Goal: Information Seeking & Learning: Learn about a topic

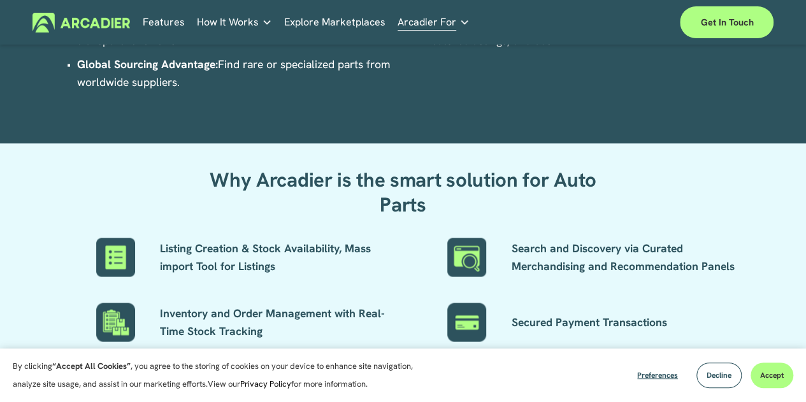
scroll to position [956, 0]
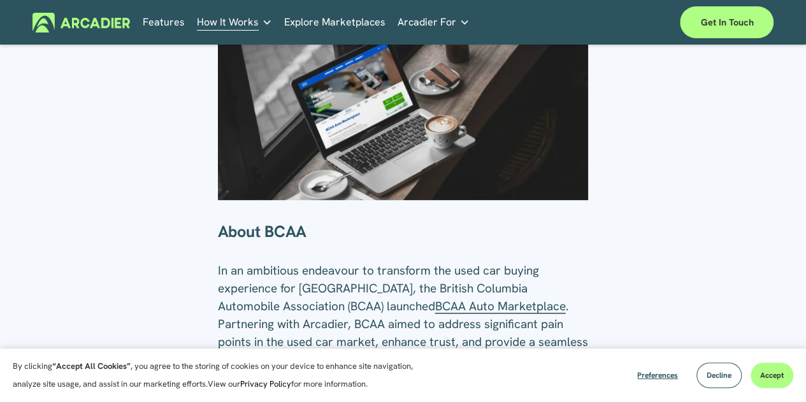
scroll to position [382, 0]
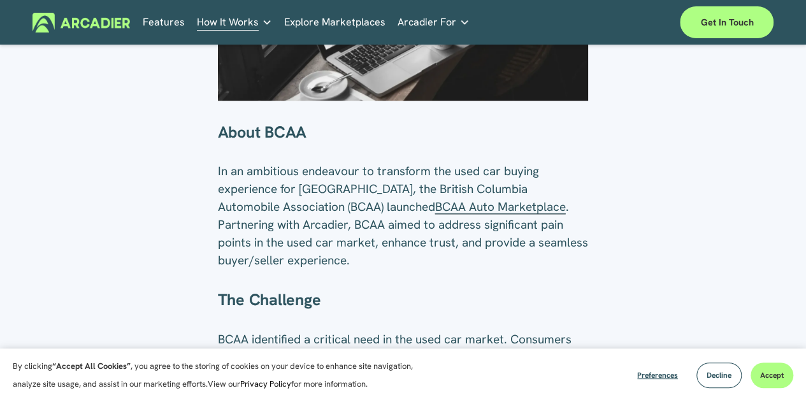
click at [447, 211] on span "BCAA Auto Marketplace" at bounding box center [500, 207] width 131 height 16
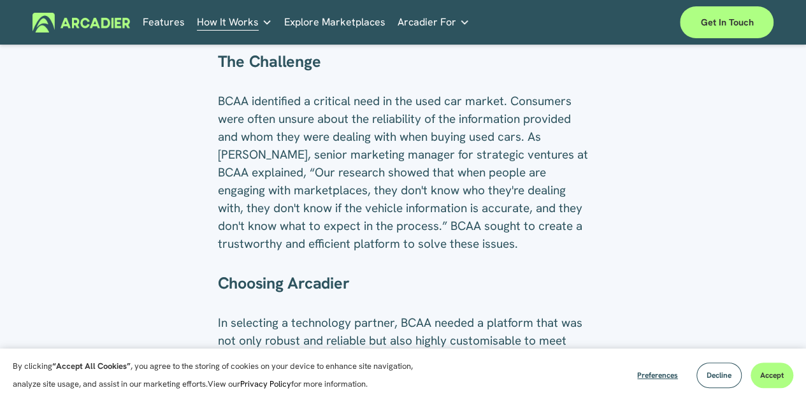
scroll to position [637, 0]
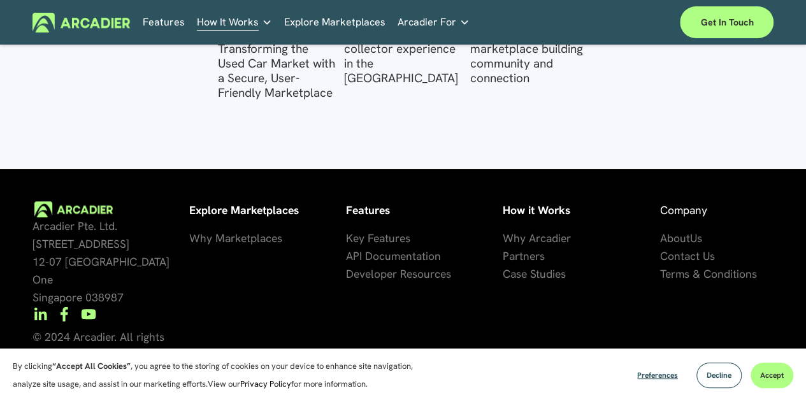
scroll to position [2709, 0]
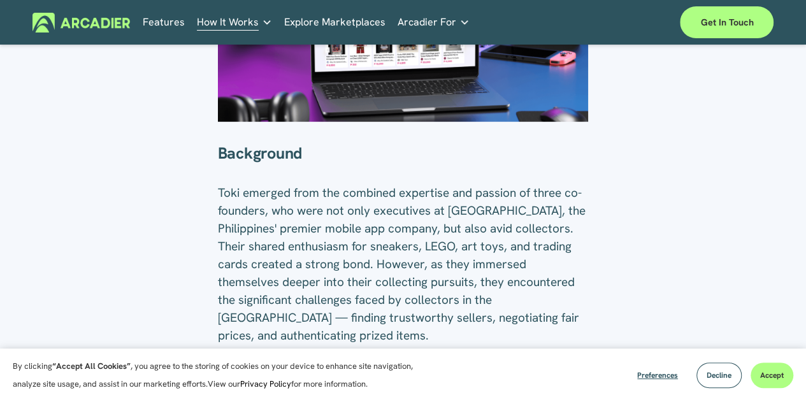
scroll to position [382, 0]
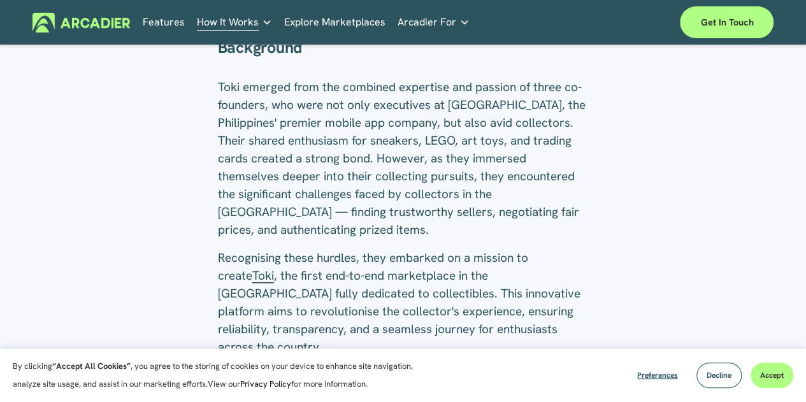
click at [252, 268] on span "Toki" at bounding box center [263, 276] width 22 height 16
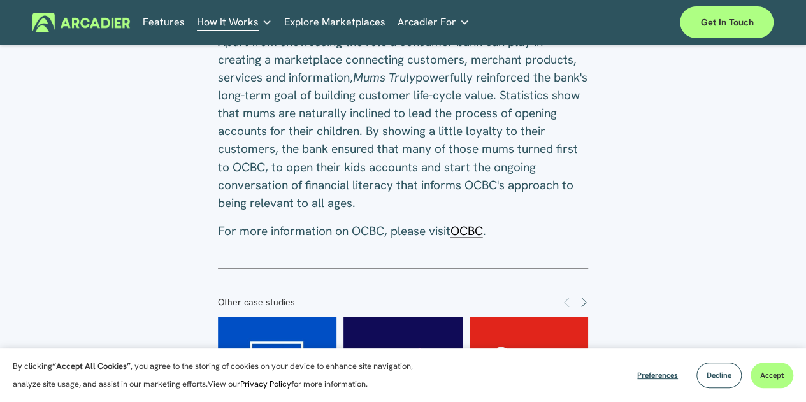
scroll to position [1147, 0]
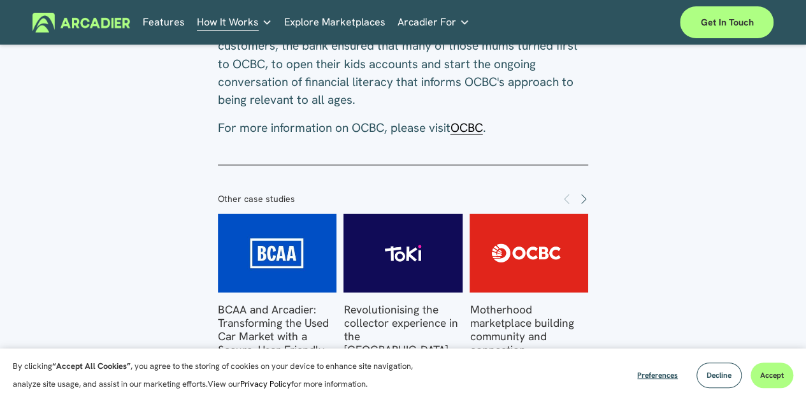
click at [482, 135] on span "OCBC" at bounding box center [466, 127] width 32 height 16
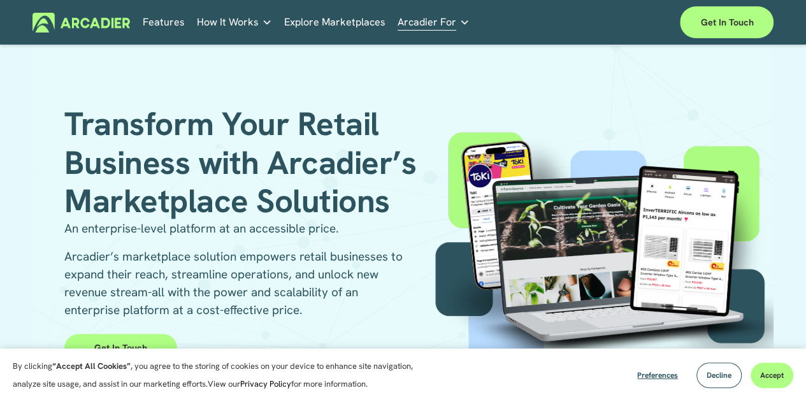
click at [224, 18] on span "How It Works" at bounding box center [228, 22] width 62 height 18
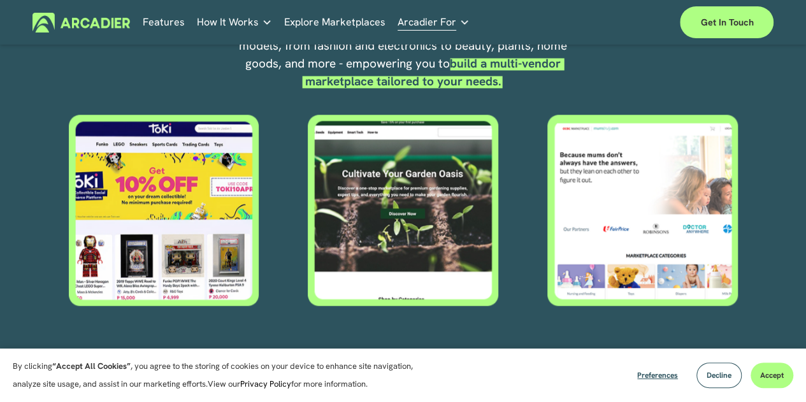
scroll to position [573, 0]
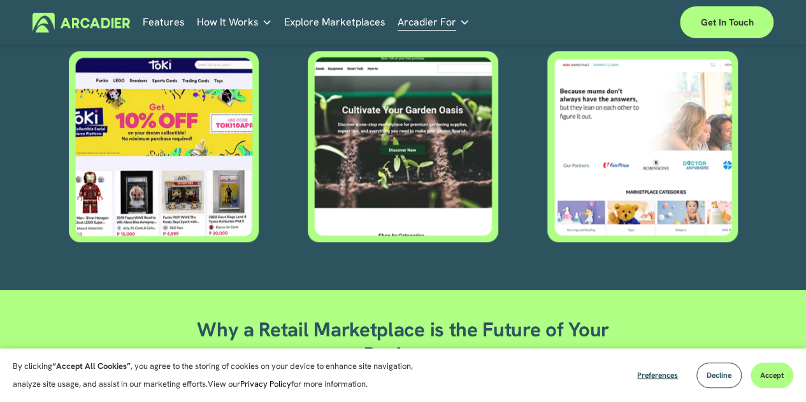
click at [391, 111] on div at bounding box center [402, 146] width 192 height 191
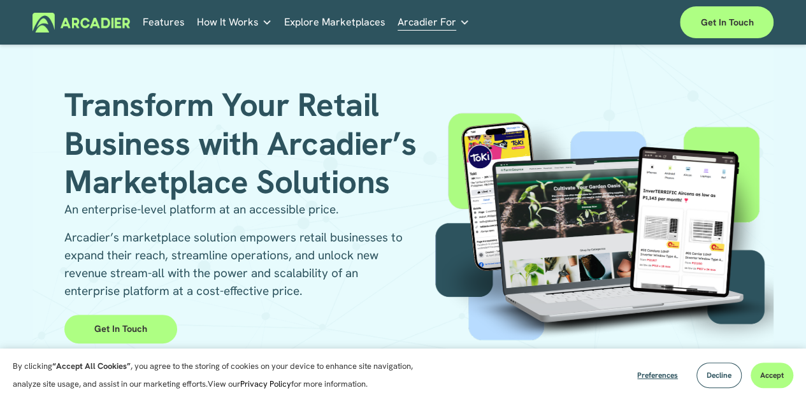
scroll to position [0, 0]
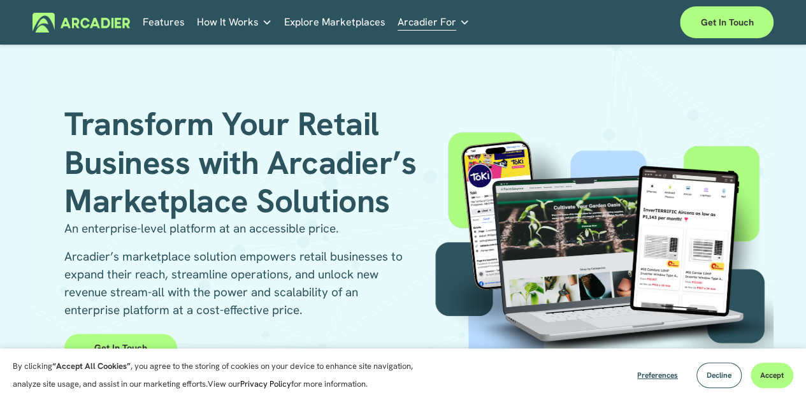
click at [331, 24] on link "Explore Marketplaces" at bounding box center [334, 23] width 101 height 20
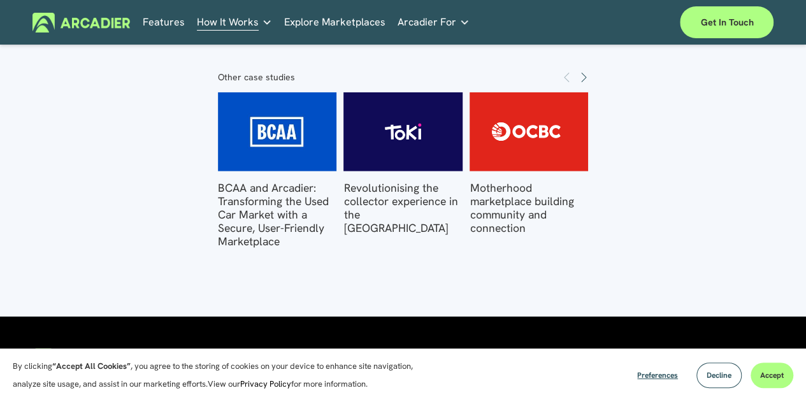
scroll to position [1776, 0]
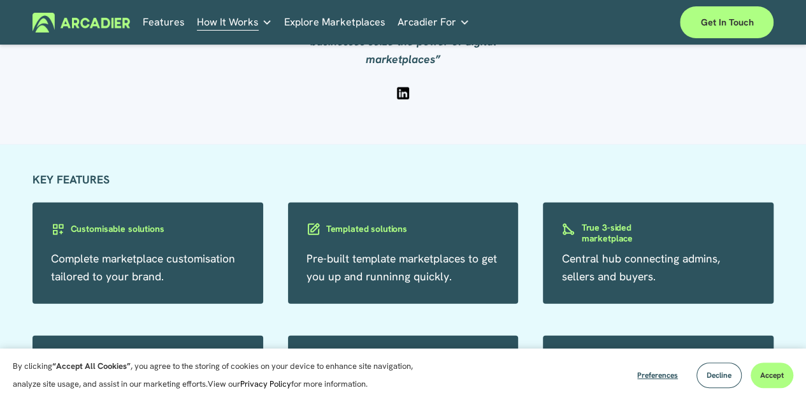
scroll to position [2133, 0]
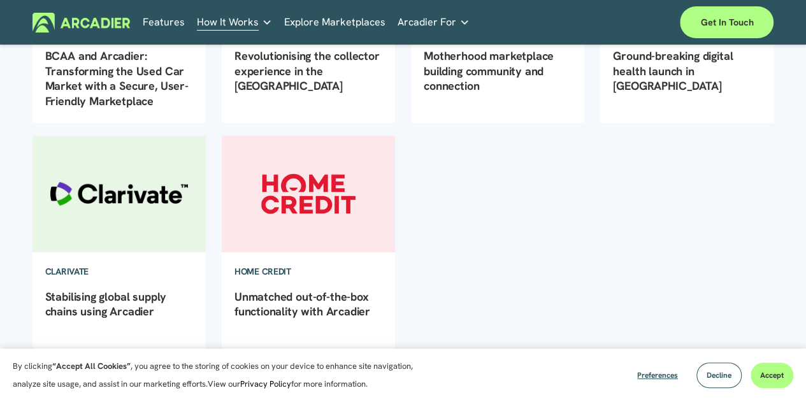
scroll to position [319, 0]
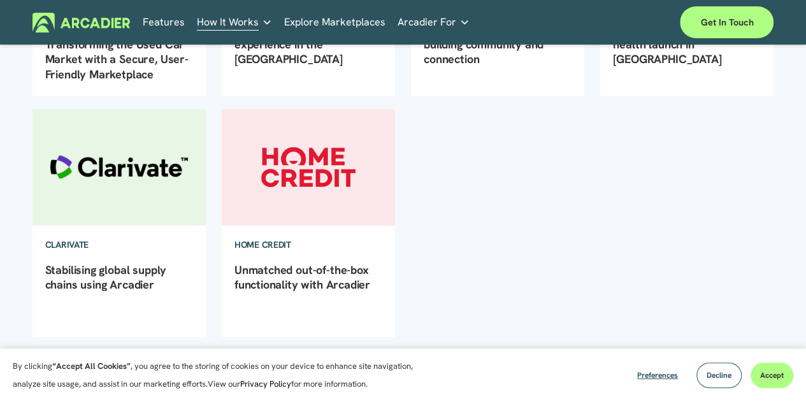
click at [107, 280] on link "Stabilising global supply chains using Arcadier" at bounding box center [106, 276] width 122 height 29
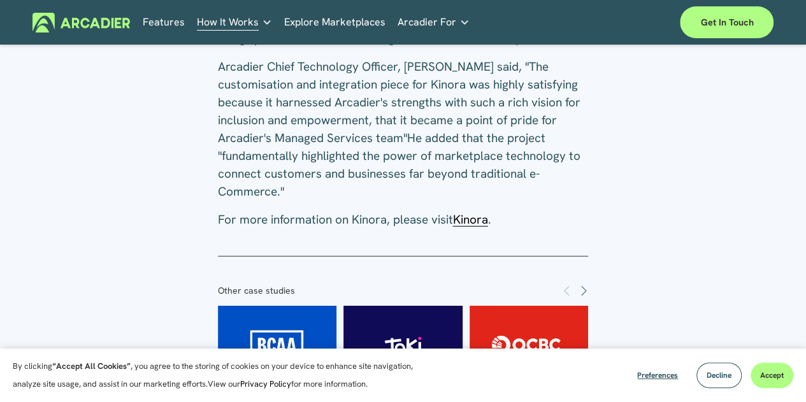
scroll to position [1402, 0]
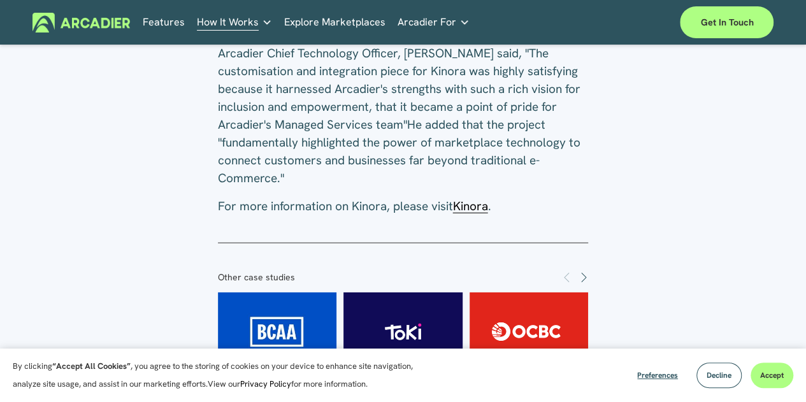
click at [475, 198] on span "Kinora" at bounding box center [470, 206] width 35 height 16
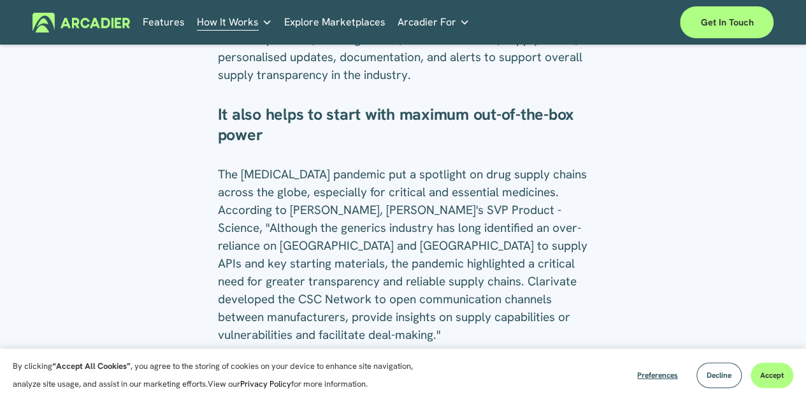
scroll to position [1656, 0]
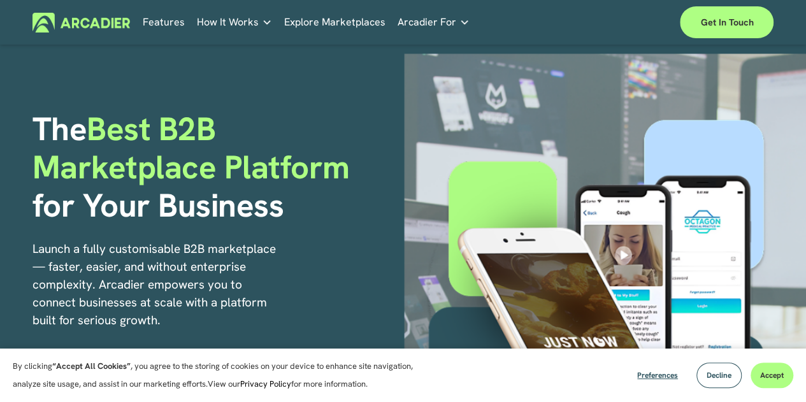
click at [338, 22] on link "Explore Marketplaces" at bounding box center [334, 23] width 101 height 20
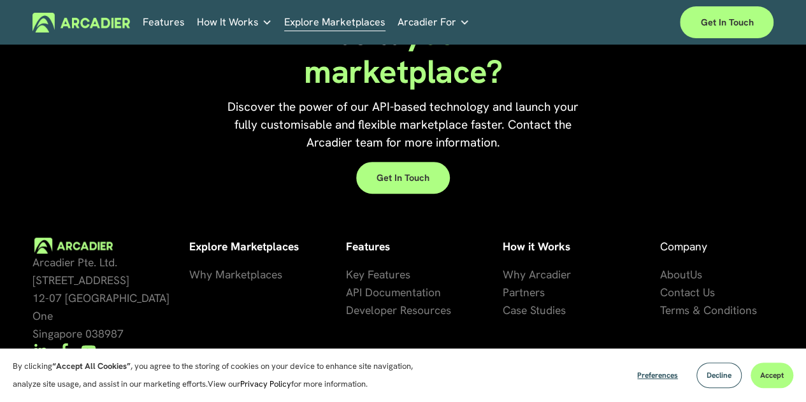
scroll to position [2644, 0]
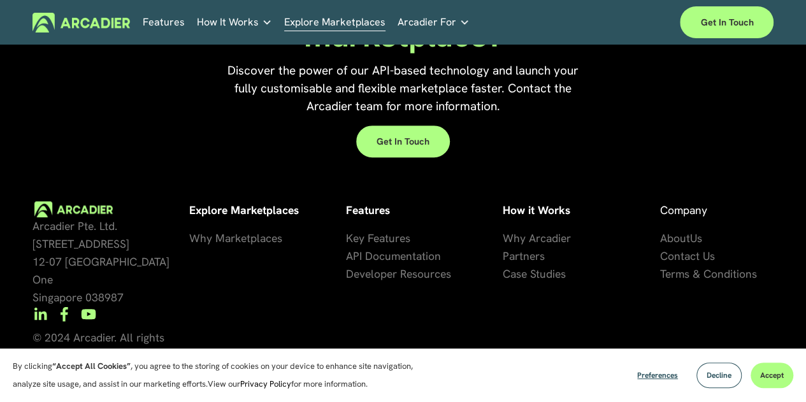
click at [380, 245] on span "Key Features" at bounding box center [378, 238] width 64 height 15
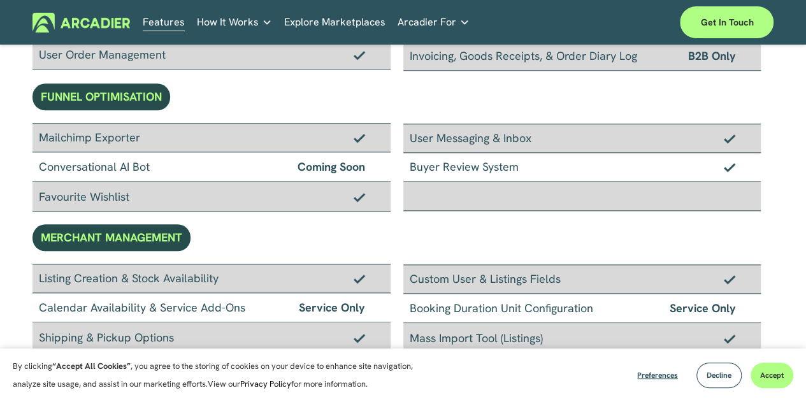
scroll to position [701, 0]
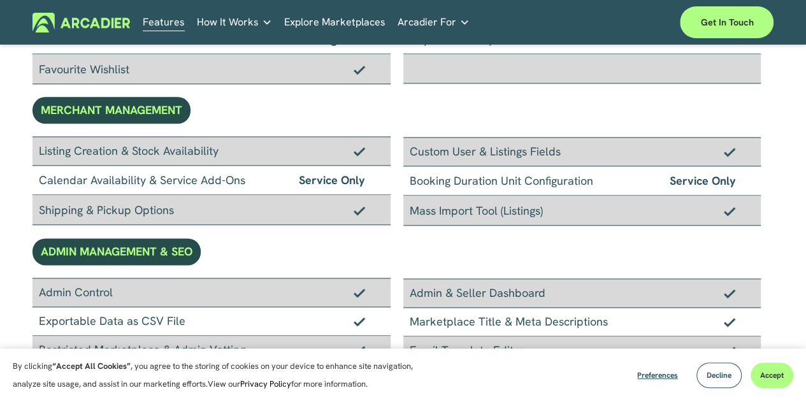
drag, startPoint x: 557, startPoint y: 206, endPoint x: 406, endPoint y: 211, distance: 151.1
click at [406, 211] on div "Mass Import Tool (Listings)" at bounding box center [582, 211] width 358 height 30
copy div "Mass Import Tool (Listings)"
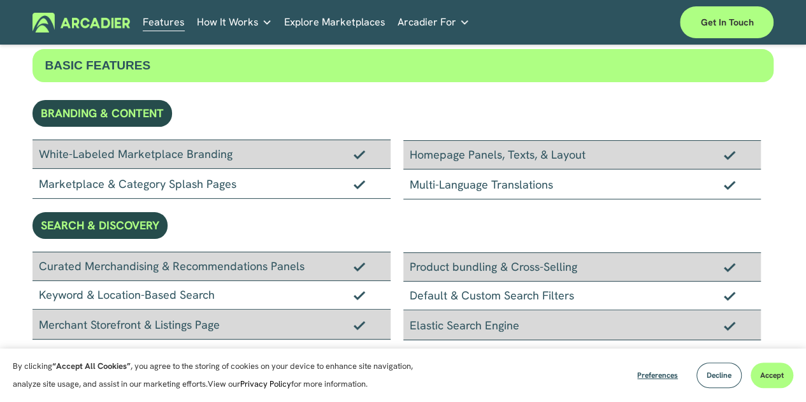
scroll to position [0, 0]
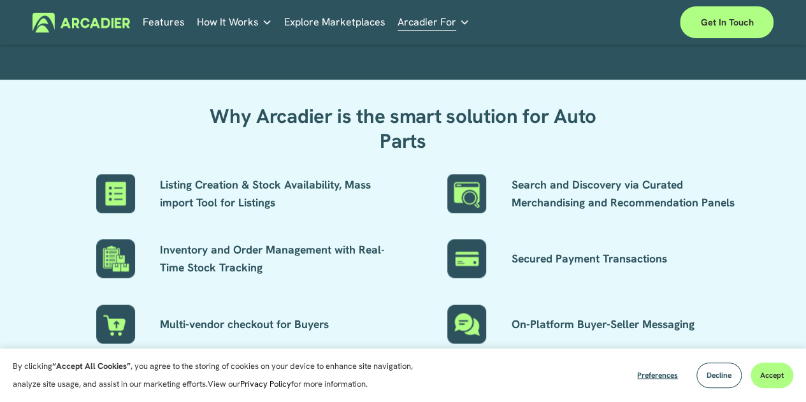
scroll to position [956, 0]
